Goal: Task Accomplishment & Management: Complete application form

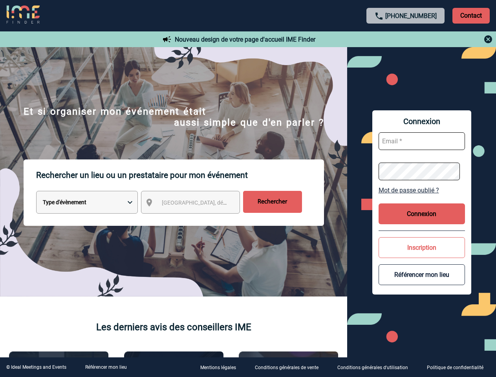
click at [248, 189] on p "Rechercher un lieu ou un prestataire pour mon événement" at bounding box center [180, 174] width 288 height 31
click at [471, 15] on p "Contact" at bounding box center [471, 16] width 37 height 16
click at [406, 39] on div at bounding box center [406, 39] width 175 height 9
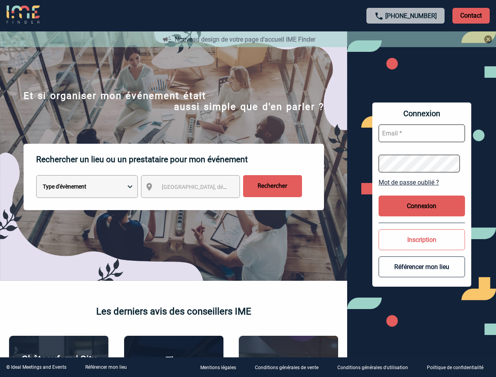
click at [198, 204] on div at bounding box center [248, 188] width 496 height 377
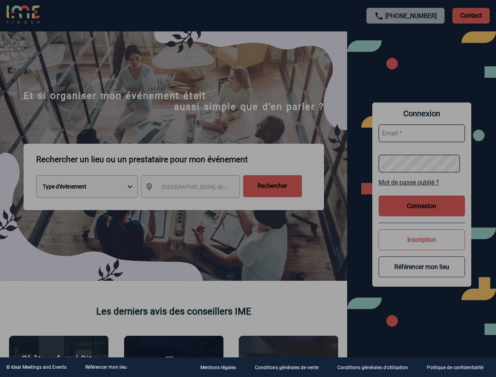
click at [422, 190] on div at bounding box center [248, 188] width 496 height 377
click at [422, 214] on div at bounding box center [248, 188] width 496 height 377
click at [422, 247] on div at bounding box center [248, 188] width 496 height 377
click at [422, 275] on button "Référencer mon lieu" at bounding box center [422, 266] width 86 height 21
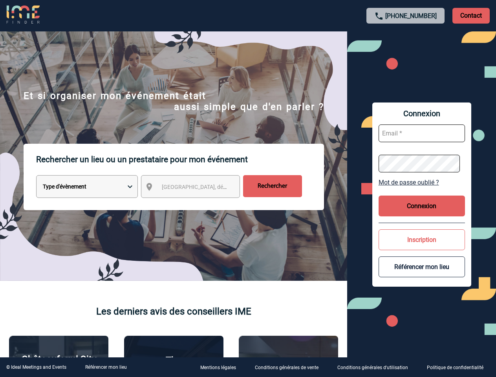
click at [106, 367] on link "Référencer mon lieu" at bounding box center [106, 367] width 42 height 5
